Goal: Navigation & Orientation: Find specific page/section

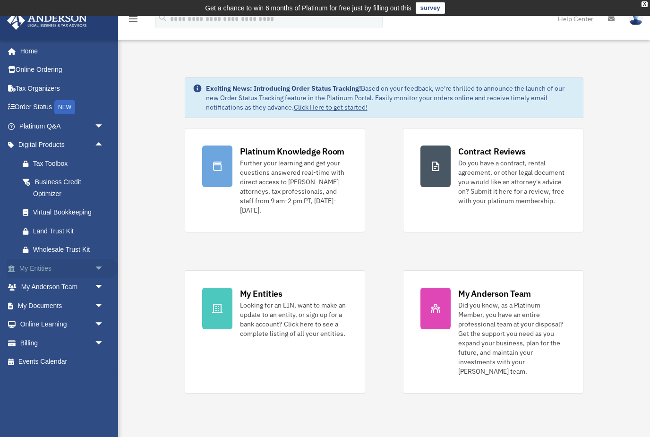
click at [96, 266] on span "arrow_drop_down" at bounding box center [103, 268] width 19 height 19
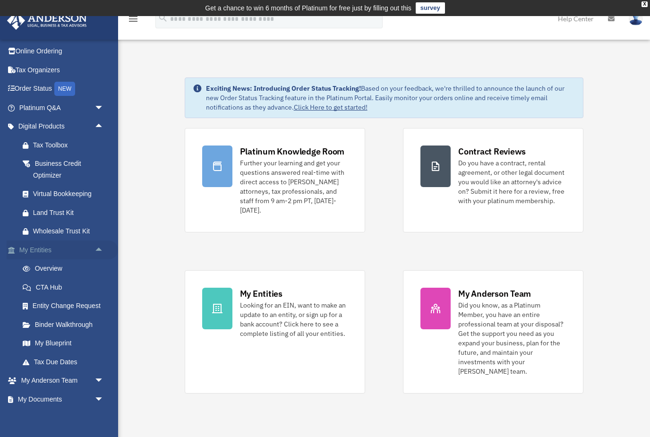
scroll to position [20, 0]
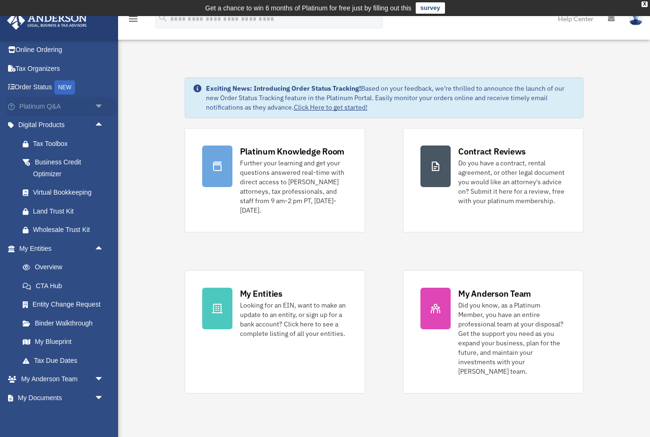
click at [45, 107] on link "Platinum Q&A arrow_drop_down" at bounding box center [62, 106] width 111 height 19
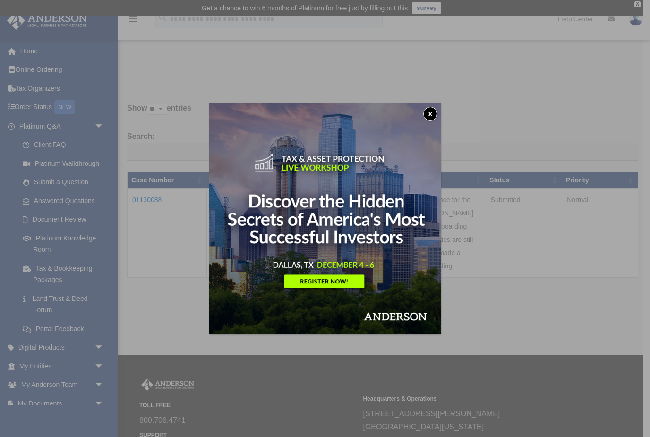
click at [431, 110] on button "x" at bounding box center [430, 114] width 14 height 14
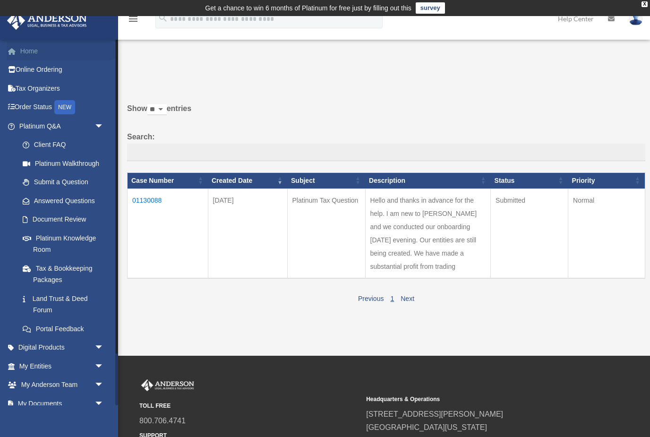
click at [27, 51] on link "Home" at bounding box center [62, 51] width 111 height 19
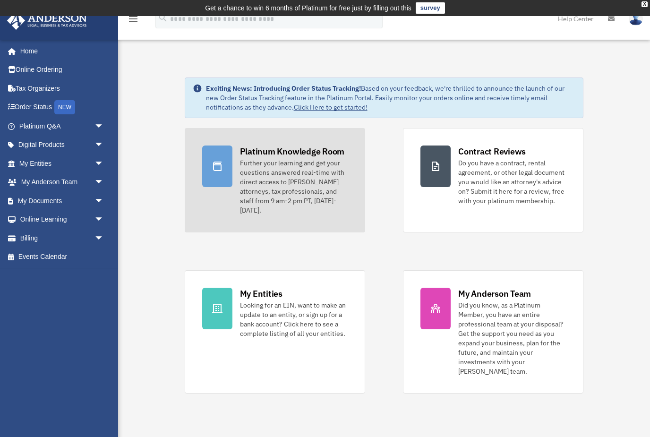
click at [250, 156] on div "Platinum Knowledge Room" at bounding box center [292, 152] width 105 height 12
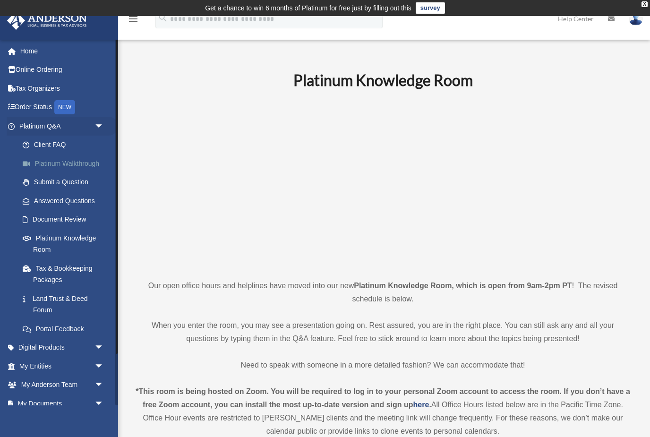
click at [60, 161] on link "Platinum Walkthrough" at bounding box center [65, 163] width 105 height 19
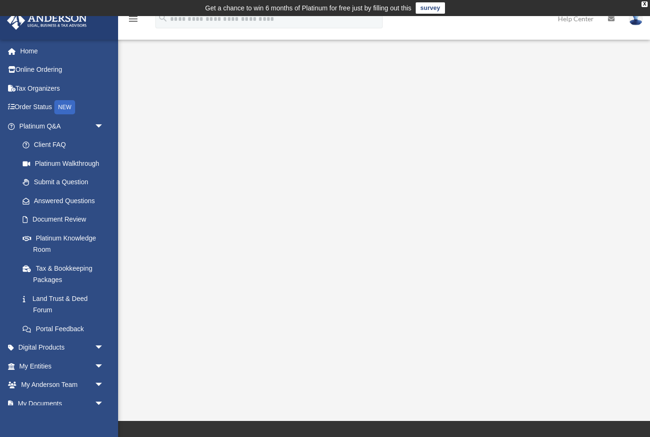
click at [650, 8] on td "Get a chance to win 6 months of Platinum for free just by filling out this surv…" at bounding box center [325, 8] width 650 height 16
click at [649, 4] on td "Get a chance to win 6 months of Platinum for free just by filling out this surv…" at bounding box center [325, 8] width 650 height 16
click at [63, 162] on link "Platinum Walkthrough" at bounding box center [65, 163] width 105 height 19
click at [52, 202] on link "Answered Questions" at bounding box center [65, 200] width 105 height 19
click at [54, 207] on link "Answered Questions" at bounding box center [65, 200] width 105 height 19
